Goal: Transaction & Acquisition: Download file/media

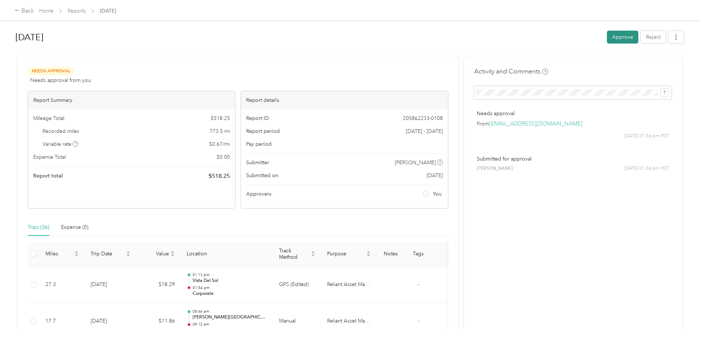
click at [620, 37] on button "Approve" at bounding box center [622, 37] width 31 height 13
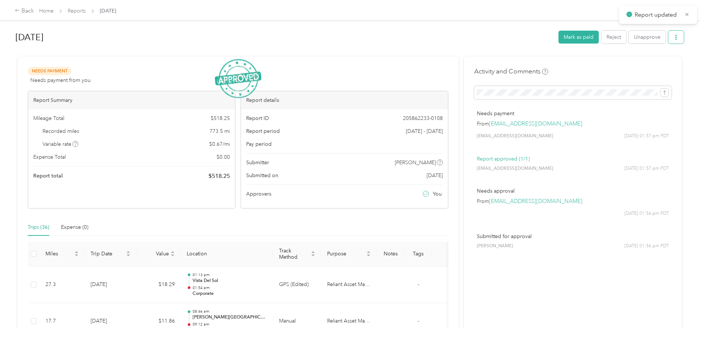
click at [673, 41] on button "button" at bounding box center [676, 37] width 16 height 13
click at [659, 66] on span "Download" at bounding box center [653, 65] width 24 height 8
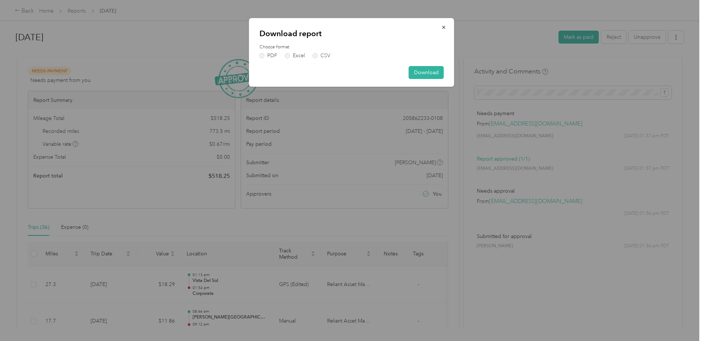
drag, startPoint x: 420, startPoint y: 75, endPoint x: 446, endPoint y: 72, distance: 26.1
click at [420, 75] on button "Download" at bounding box center [426, 72] width 35 height 13
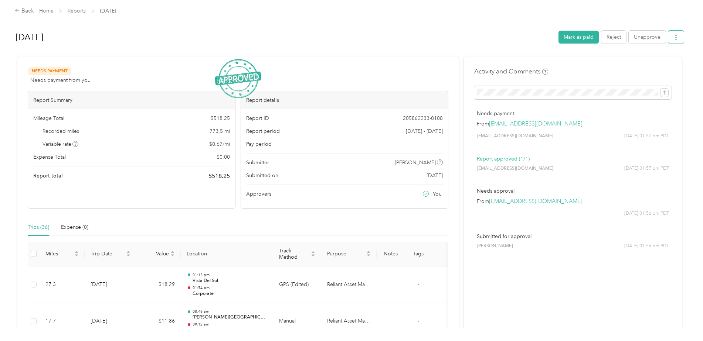
click at [675, 39] on icon "button" at bounding box center [675, 37] width 1 height 5
click at [657, 65] on span "Download" at bounding box center [653, 65] width 24 height 8
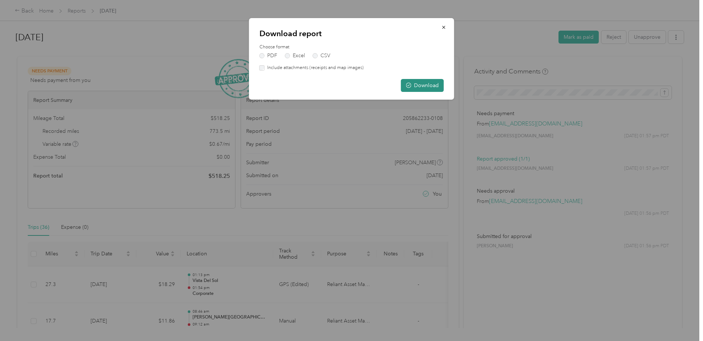
click at [423, 82] on button "Download" at bounding box center [422, 85] width 43 height 13
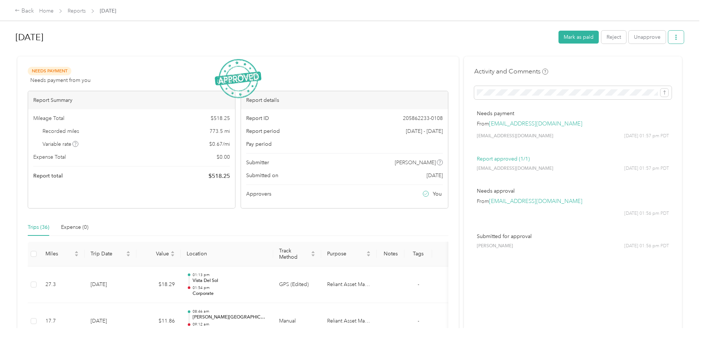
click at [677, 41] on button "button" at bounding box center [676, 37] width 16 height 13
click at [650, 65] on span "Download" at bounding box center [653, 65] width 24 height 8
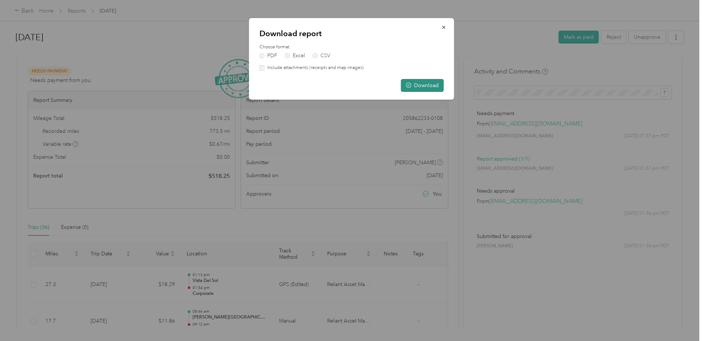
click at [424, 85] on button "Download" at bounding box center [422, 85] width 43 height 13
